Goal: Information Seeking & Learning: Learn about a topic

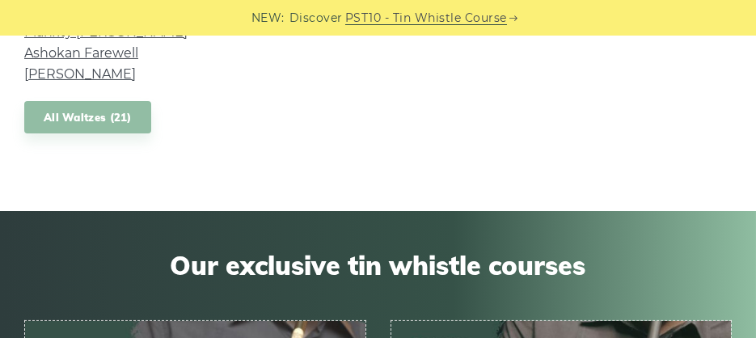
scroll to position [1617, 0]
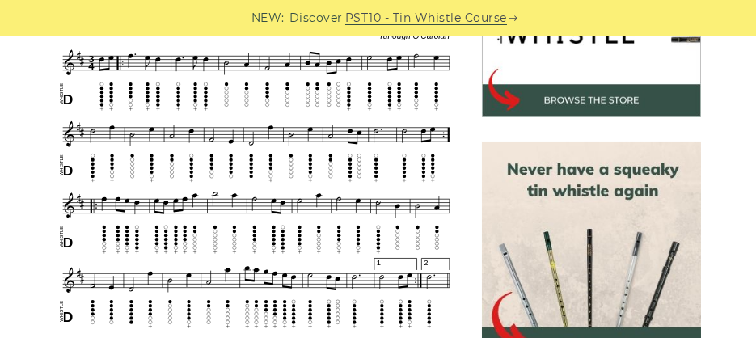
scroll to position [539, 0]
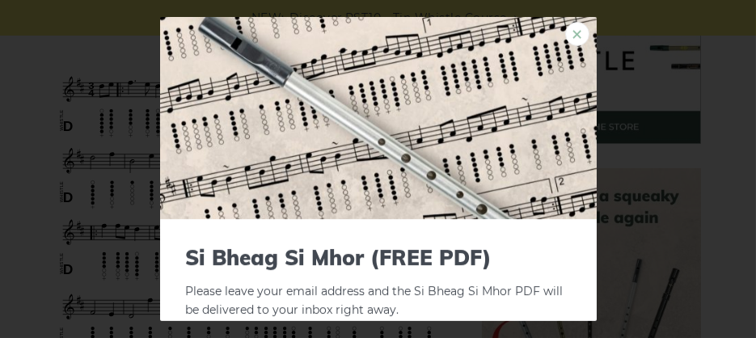
click at [565, 30] on link "×" at bounding box center [577, 34] width 24 height 24
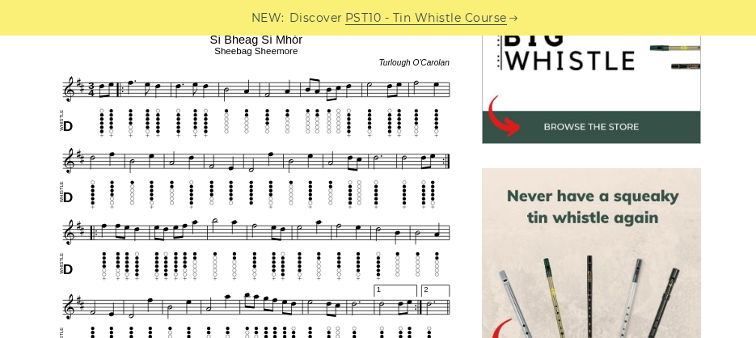
drag, startPoint x: 191, startPoint y: 47, endPoint x: 268, endPoint y: 53, distance: 77.0
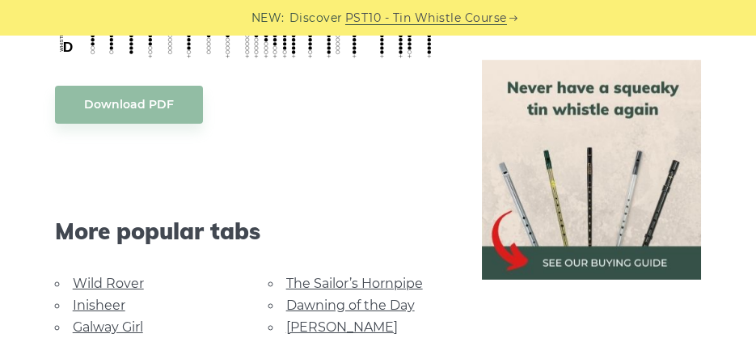
scroll to position [674, 0]
